Goal: Information Seeking & Learning: Learn about a topic

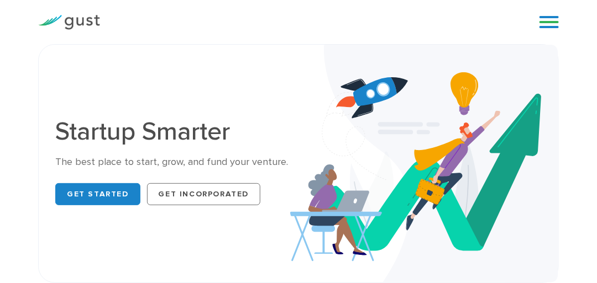
drag, startPoint x: 27, startPoint y: 15, endPoint x: 7, endPoint y: -7, distance: 29.7
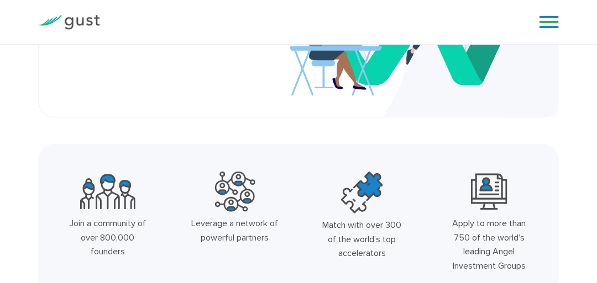
click at [96, 203] on img at bounding box center [107, 192] width 55 height 40
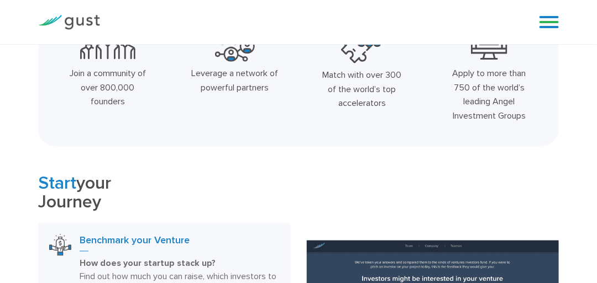
scroll to position [331, 0]
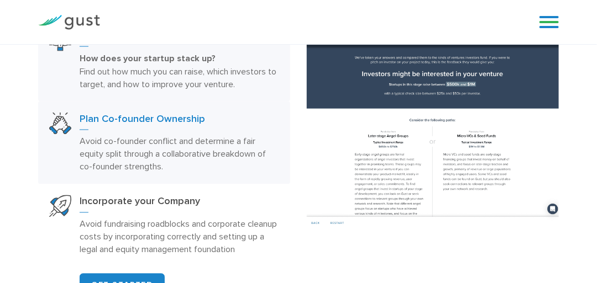
click at [96, 203] on ul "Benchmark your Venture How does your startup stack up? Find out how much you ca…" at bounding box center [164, 142] width 252 height 249
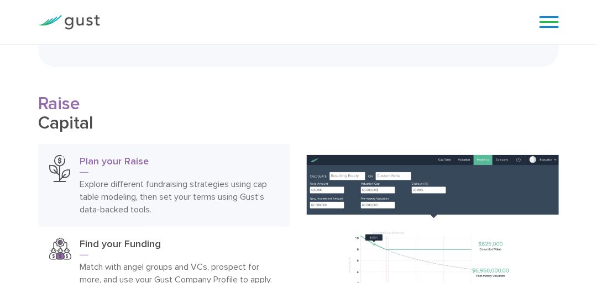
click at [96, 203] on ul "Plan your Raise Explore different fundraising strategies using cap table modeli…" at bounding box center [164, 262] width 252 height 236
click at [96, 203] on p "Explore different fundraising strategies using cap table modeling, then set you…" at bounding box center [179, 197] width 199 height 38
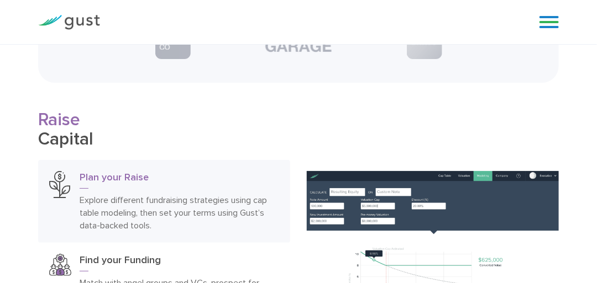
scroll to position [1215, 0]
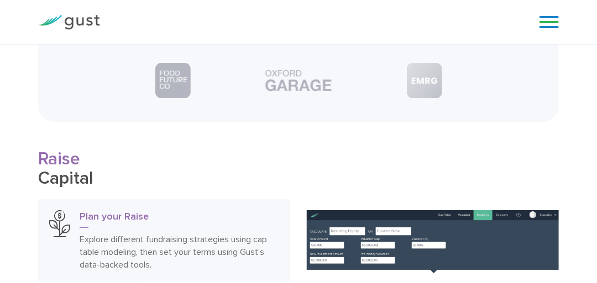
drag, startPoint x: 256, startPoint y: 166, endPoint x: 309, endPoint y: 147, distance: 56.3
drag, startPoint x: 313, startPoint y: 113, endPoint x: 294, endPoint y: 94, distance: 25.8
click at [294, 94] on ul at bounding box center [298, 52] width 503 height 109
click at [294, 94] on img at bounding box center [298, 81] width 72 height 28
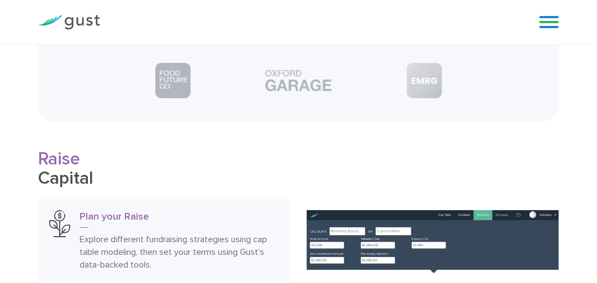
click at [294, 94] on img at bounding box center [298, 81] width 72 height 28
click at [343, 100] on li at bounding box center [298, 80] width 126 height 39
click at [45, 179] on h2 "Raise Capital" at bounding box center [164, 169] width 252 height 39
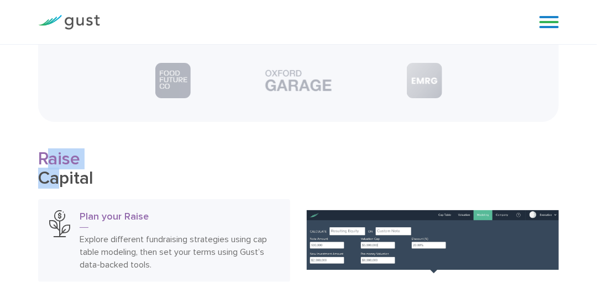
click at [45, 170] on span "Raise" at bounding box center [59, 159] width 42 height 21
click at [88, 225] on h3 "Plan your Raise" at bounding box center [179, 219] width 199 height 18
click at [62, 227] on img at bounding box center [59, 223] width 21 height 27
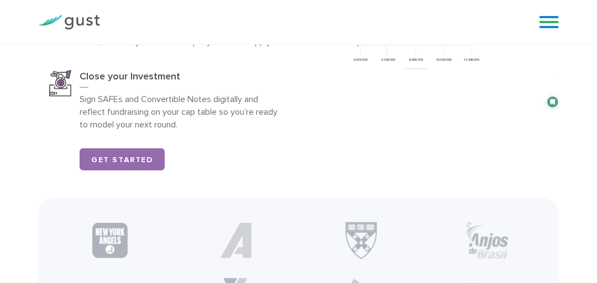
scroll to position [1547, 0]
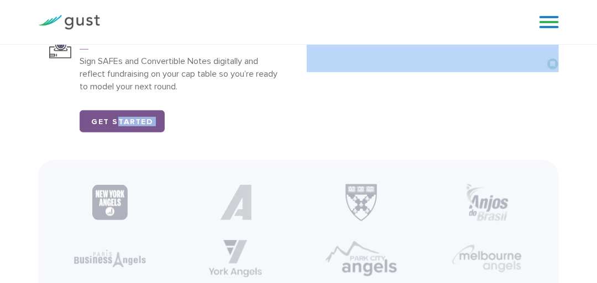
drag, startPoint x: 86, startPoint y: 214, endPoint x: 117, endPoint y: 135, distance: 84.8
click at [117, 133] on link "Get Started" at bounding box center [122, 121] width 85 height 22
